Goal: Task Accomplishment & Management: Manage account settings

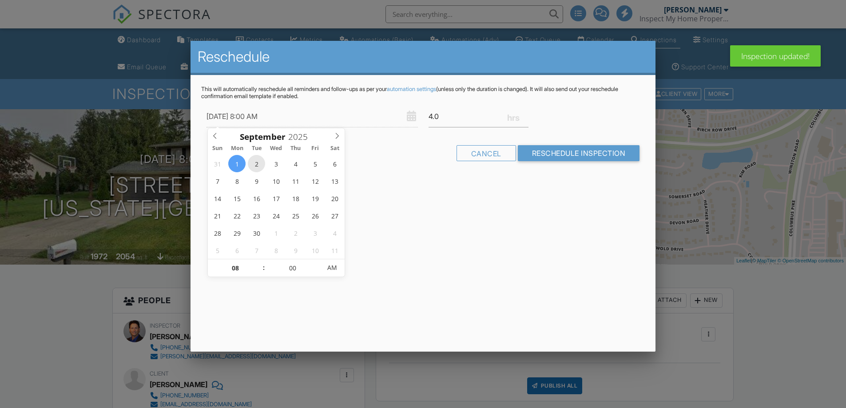
type input "09/02/2025 8:00 AM"
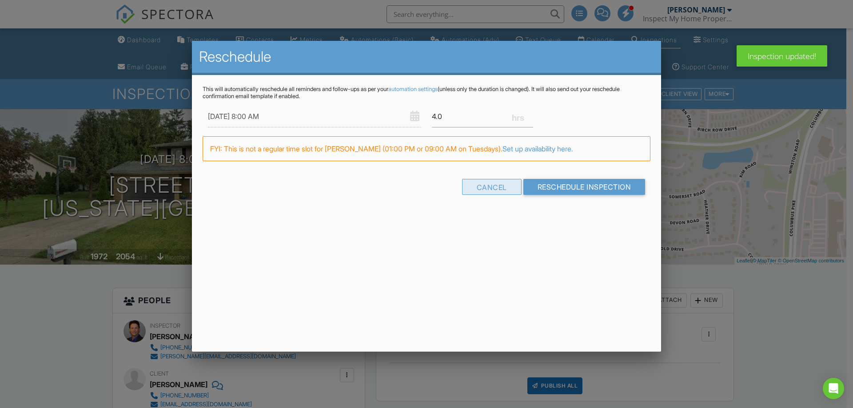
click at [475, 193] on div "Cancel" at bounding box center [492, 187] width 60 height 16
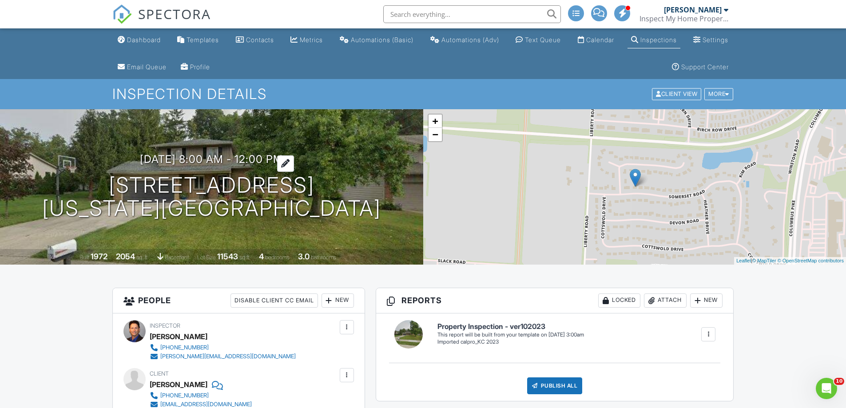
click at [193, 154] on h3 "09/01/2025 8:00 am - 12:00 pm" at bounding box center [211, 159] width 143 height 12
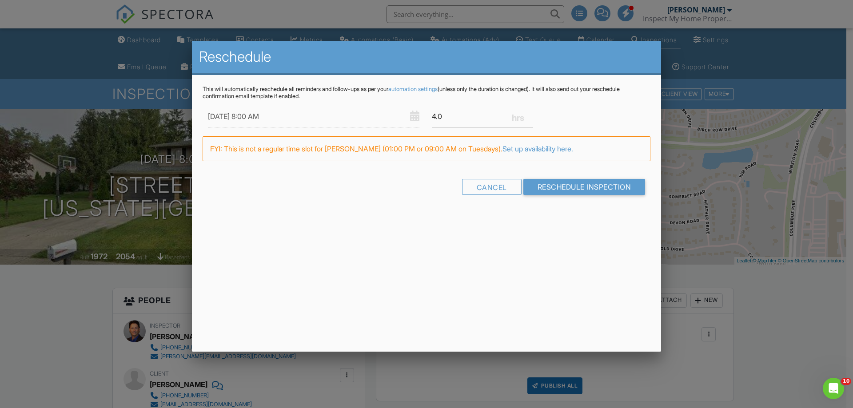
click at [407, 246] on div "Reschedule This will automatically reschedule all reminders and follow-ups as p…" at bounding box center [426, 196] width 469 height 311
click at [570, 187] on input "Reschedule Inspection" at bounding box center [584, 187] width 122 height 16
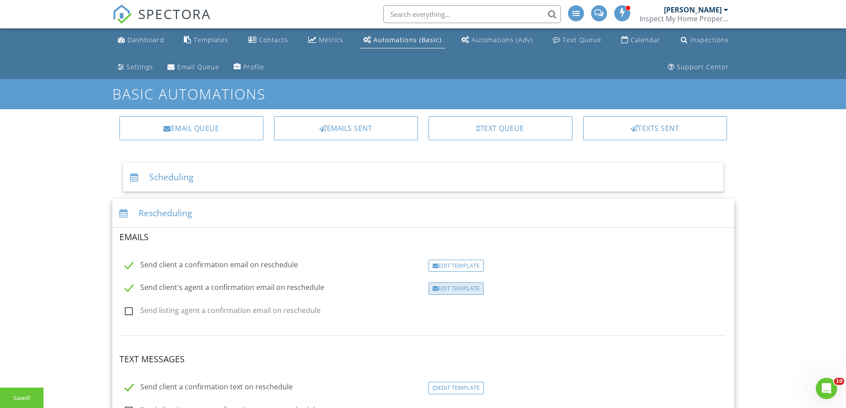
click at [454, 292] on div "Edit Template" at bounding box center [456, 289] width 55 height 12
